Goal: Navigation & Orientation: Find specific page/section

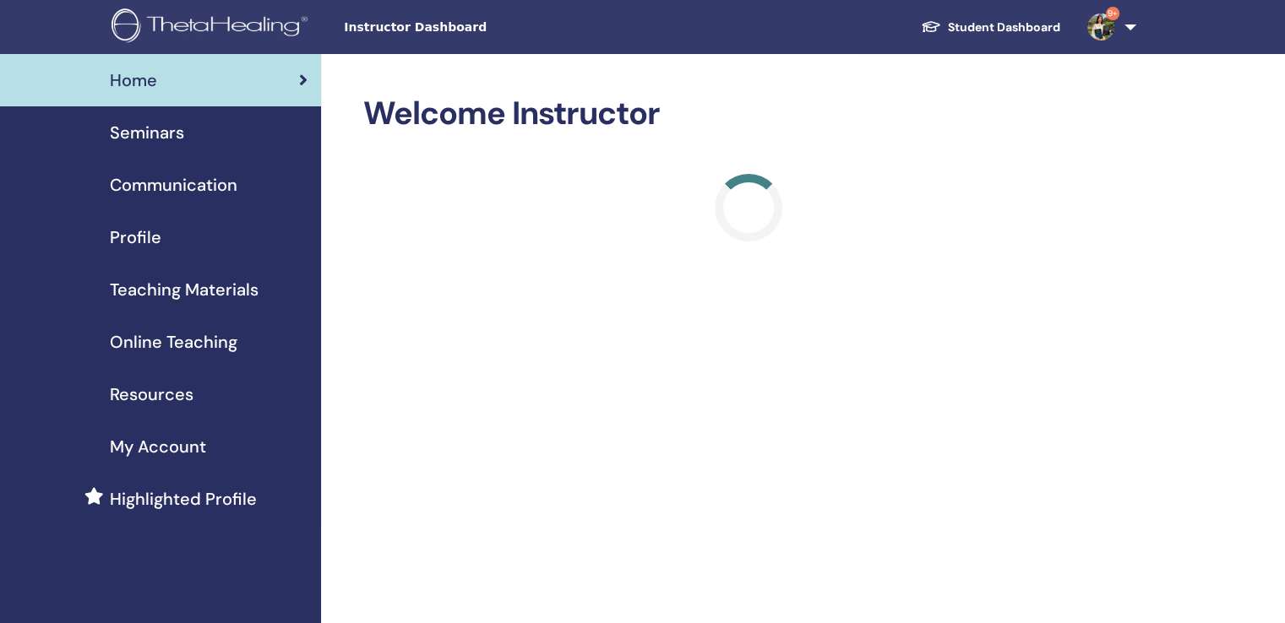
click at [176, 132] on span "Seminars" at bounding box center [147, 132] width 74 height 25
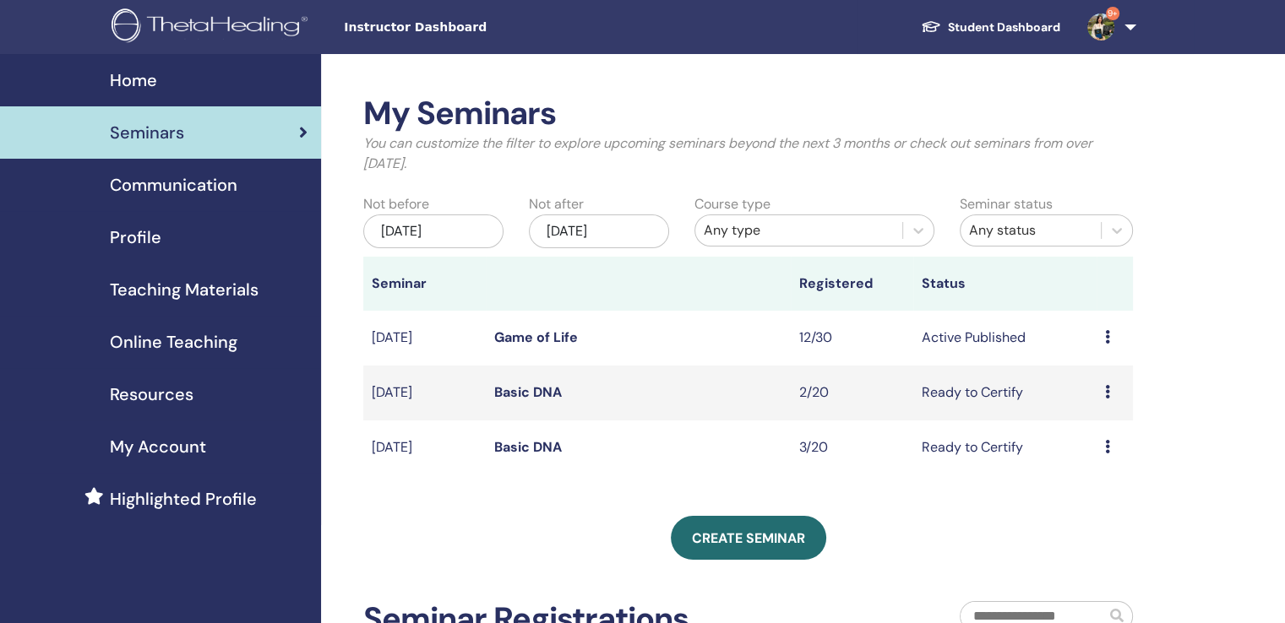
click at [207, 188] on span "Communication" at bounding box center [174, 184] width 128 height 25
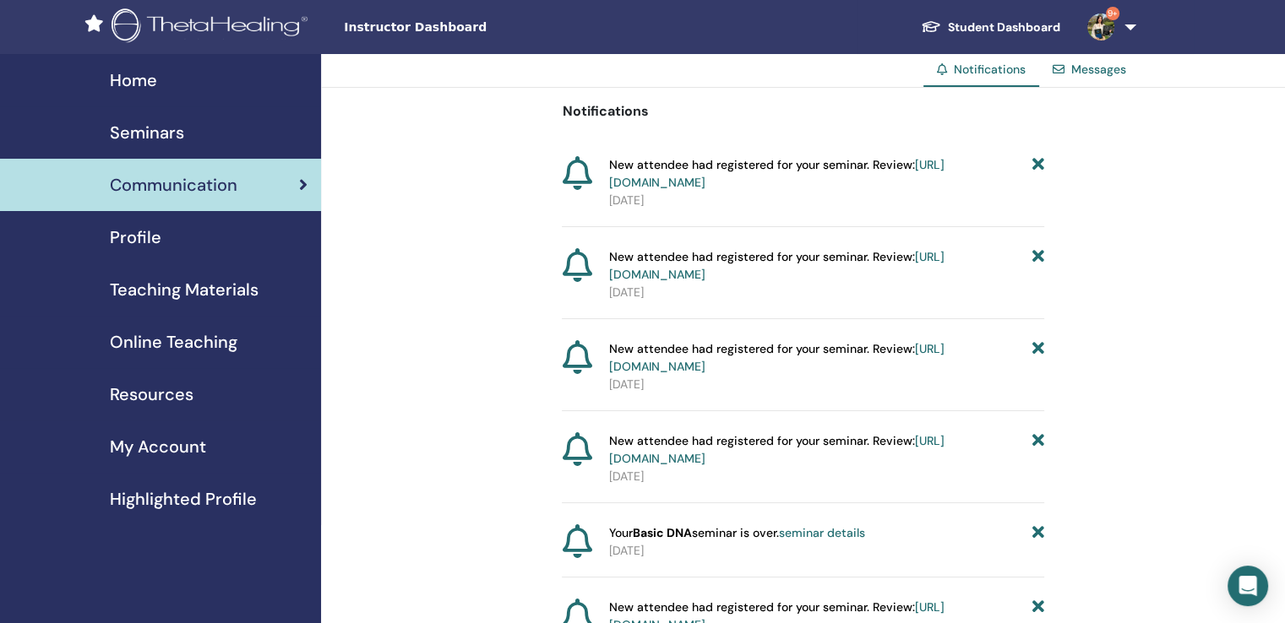
click at [213, 139] on div "Seminars" at bounding box center [161, 132] width 294 height 25
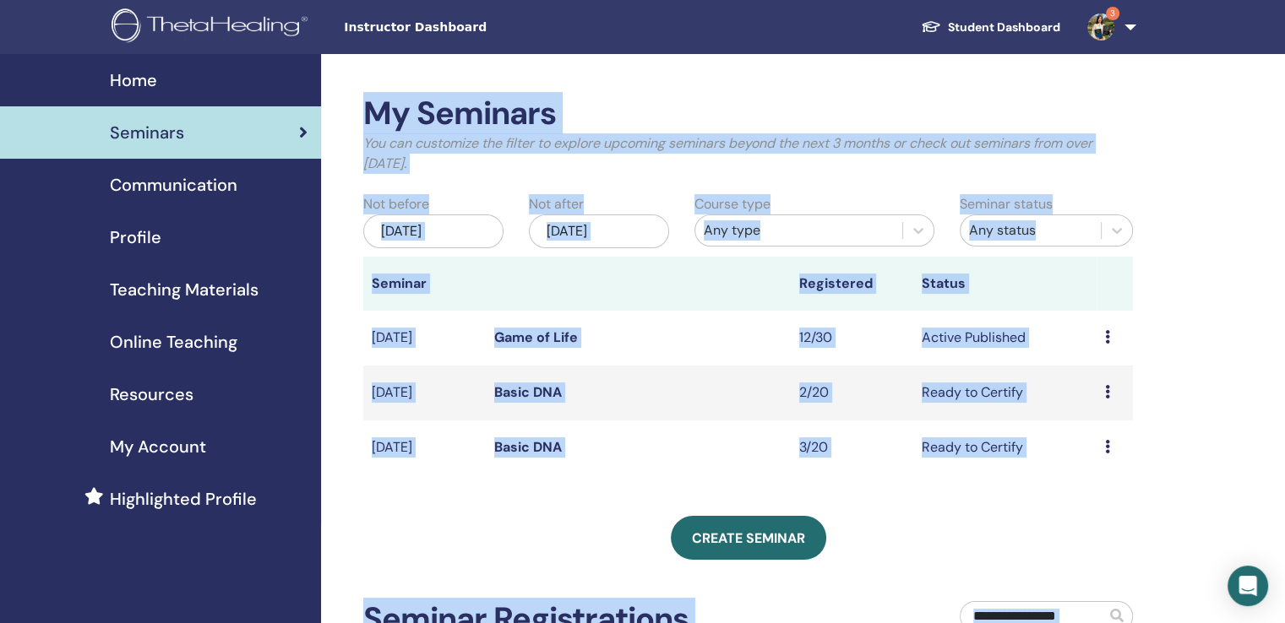
click at [640, 338] on td "Game of Life" at bounding box center [638, 338] width 305 height 55
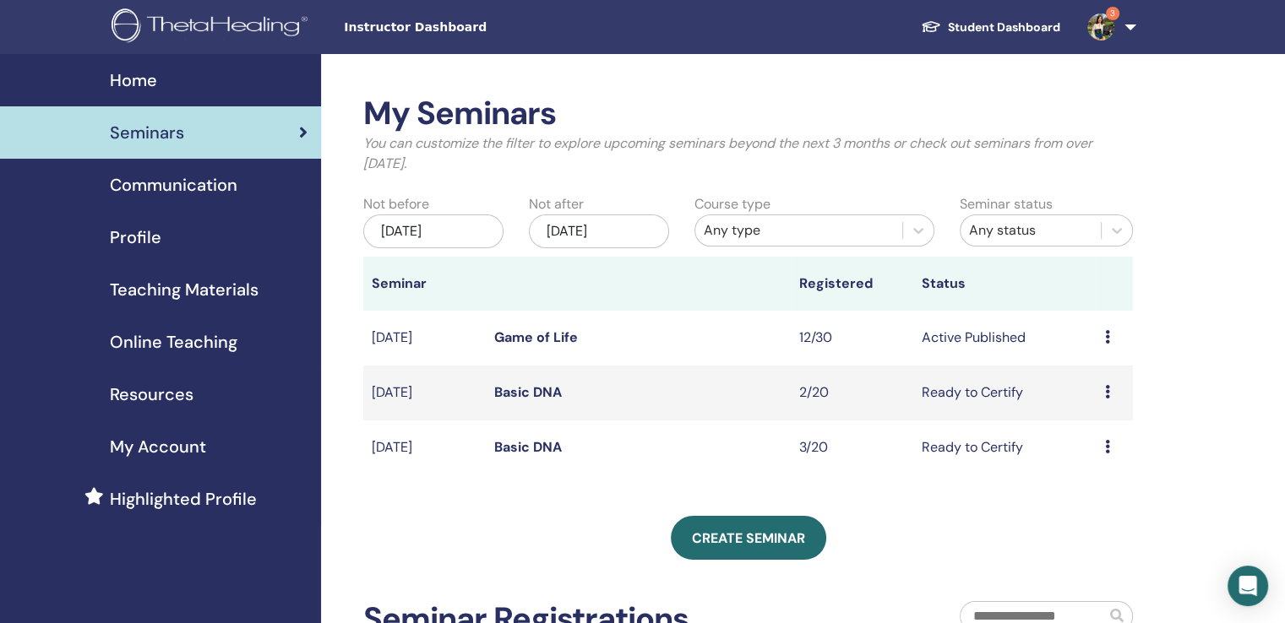
click at [554, 341] on link "Game of Life" at bounding box center [536, 338] width 84 height 18
